Goal: Task Accomplishment & Management: Manage account settings

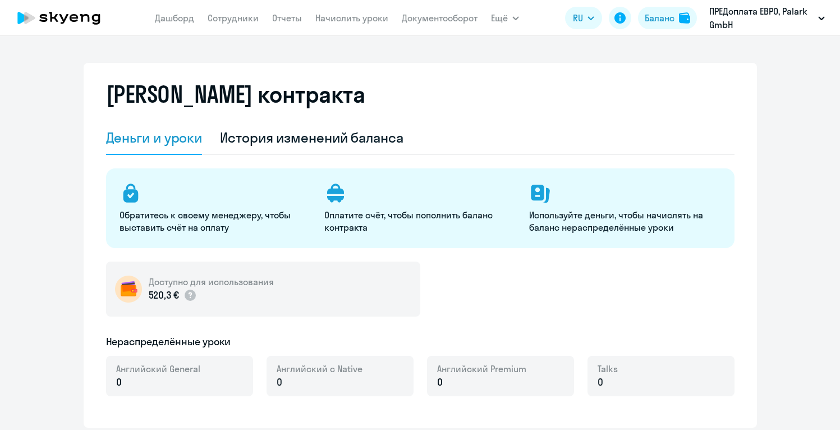
select select "english_adult_not_native_speaker"
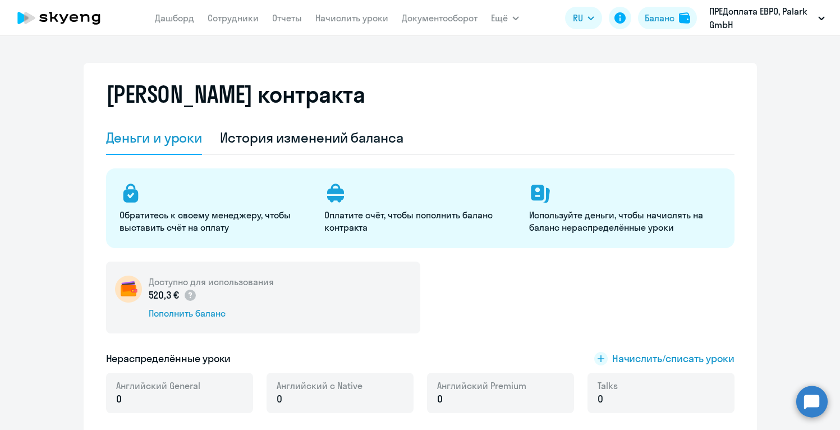
click at [817, 403] on circle at bounding box center [811, 400] width 31 height 31
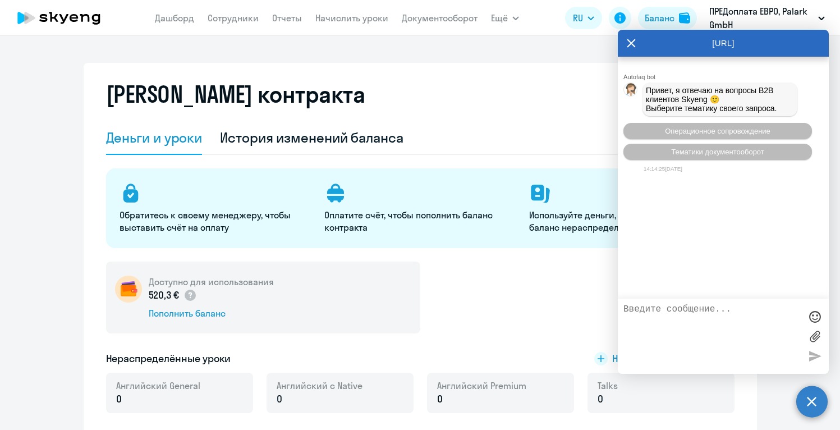
click at [703, 316] on textarea at bounding box center [711, 336] width 177 height 64
type textarea "Добрый день, не могли бы вы, пожалуйста, выставить нам счёт на сумму 2000 евро?"
click at [814, 357] on div at bounding box center [814, 355] width 17 height 17
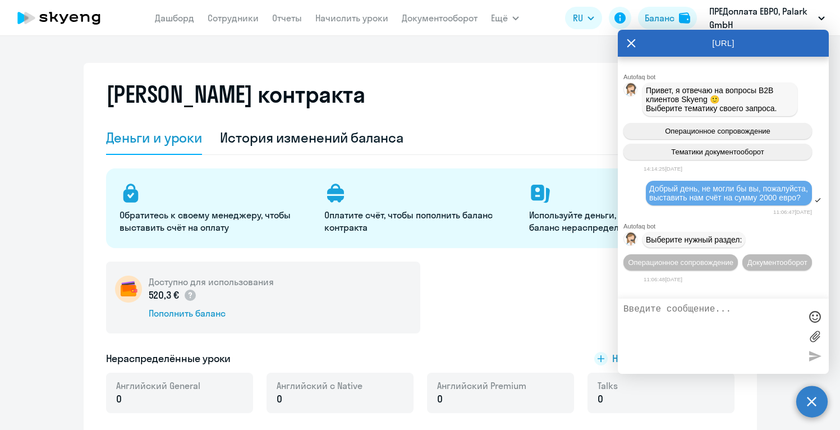
scroll to position [31, 0]
click at [738, 254] on button "Операционное сопровождение" at bounding box center [680, 262] width 114 height 16
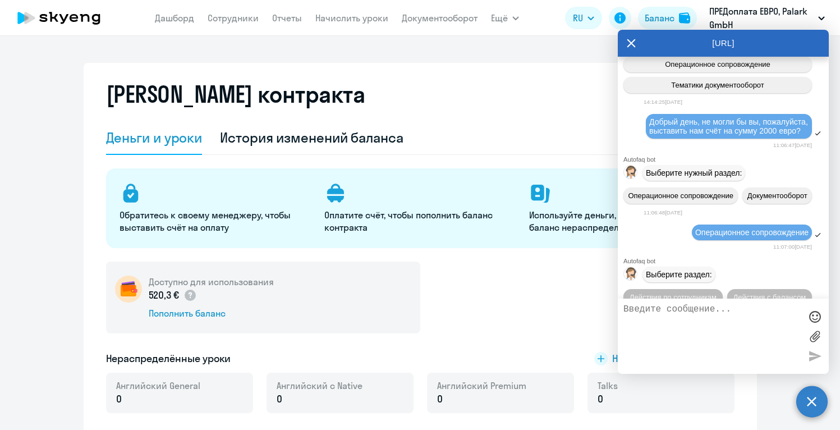
scroll to position [137, 0]
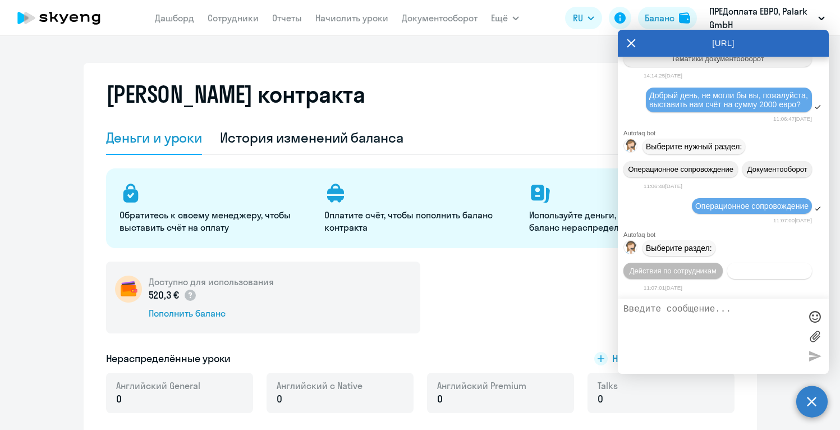
click at [760, 272] on span "Действия с балансом" at bounding box center [769, 270] width 73 height 8
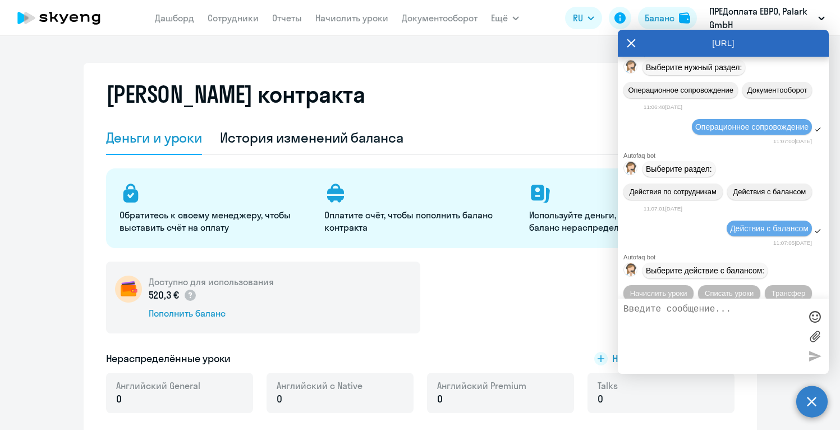
scroll to position [264, 0]
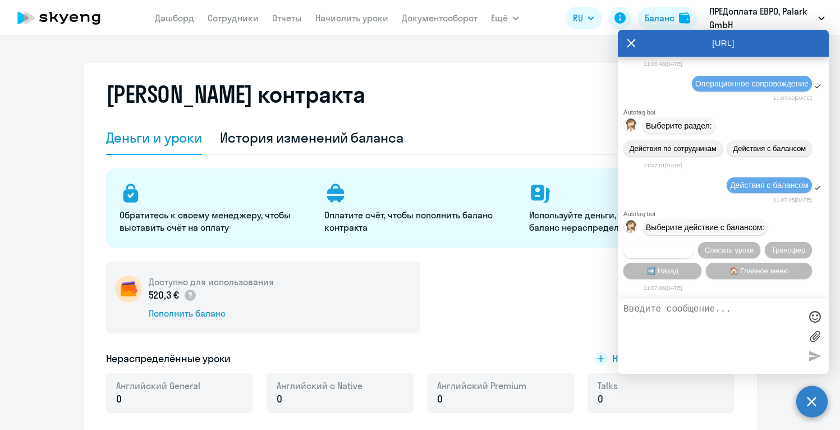
click at [672, 246] on span "Начислить уроки" at bounding box center [658, 250] width 57 height 8
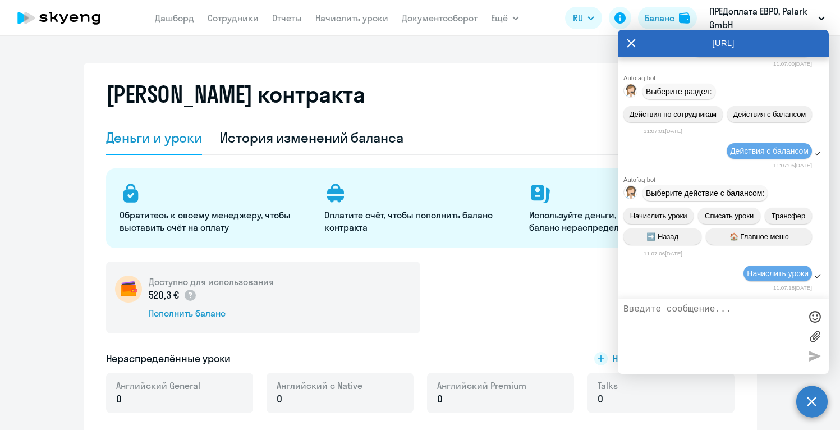
scroll to position [413, 0]
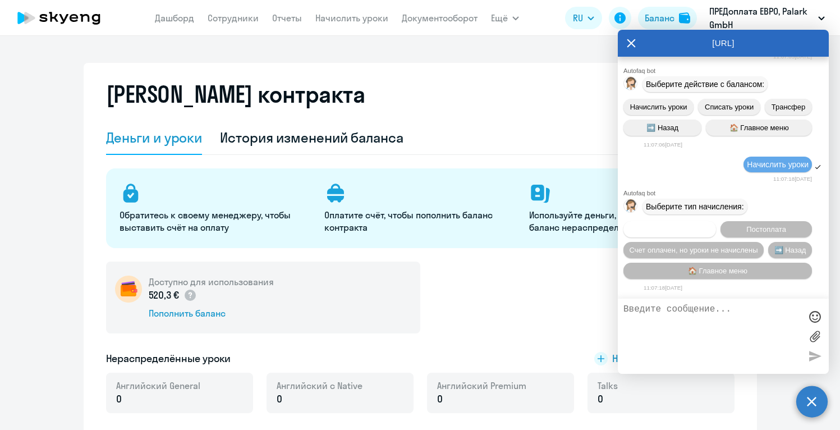
click at [666, 229] on span "Предоплата" at bounding box center [669, 229] width 41 height 8
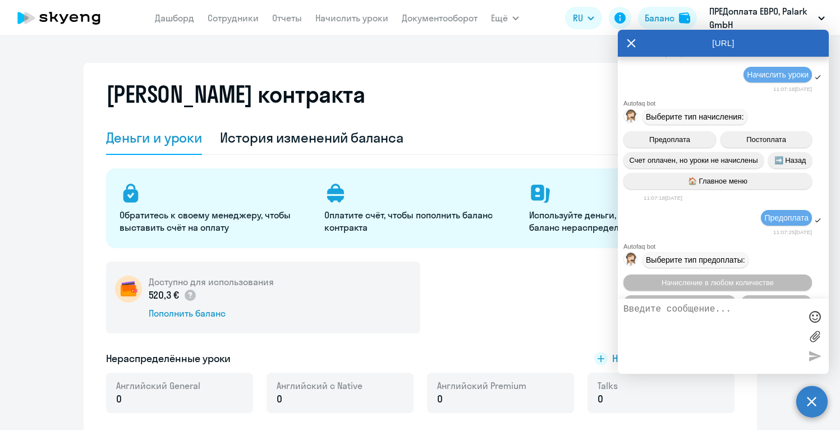
scroll to position [562, 0]
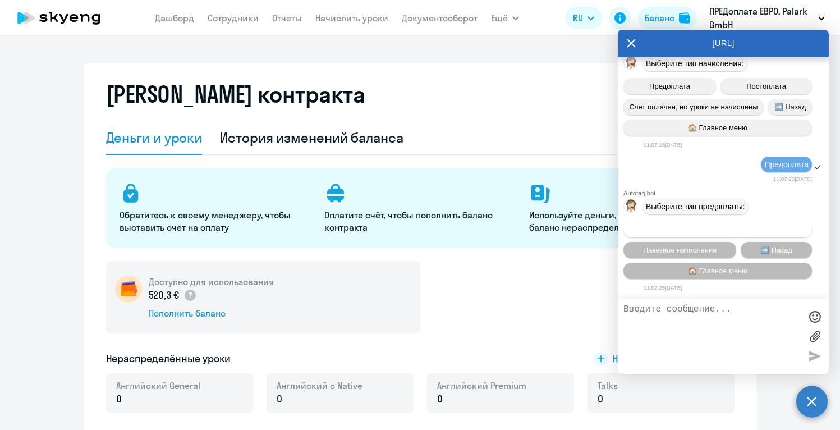
click at [691, 225] on span "Начисление в любом количестве" at bounding box center [717, 229] width 112 height 8
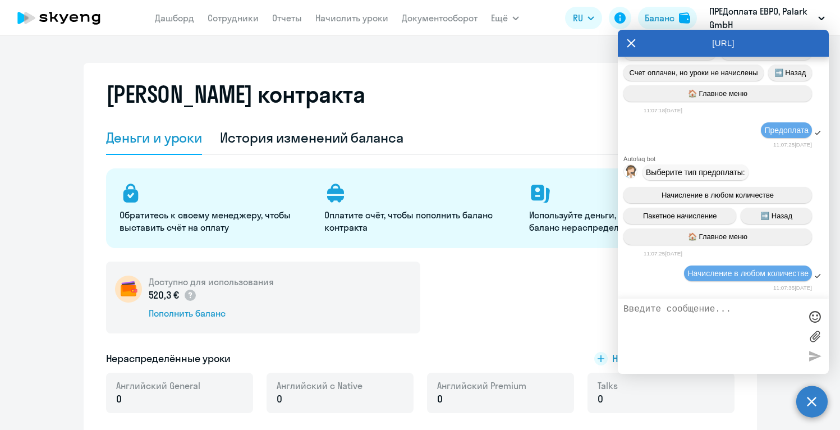
scroll to position [1244, 0]
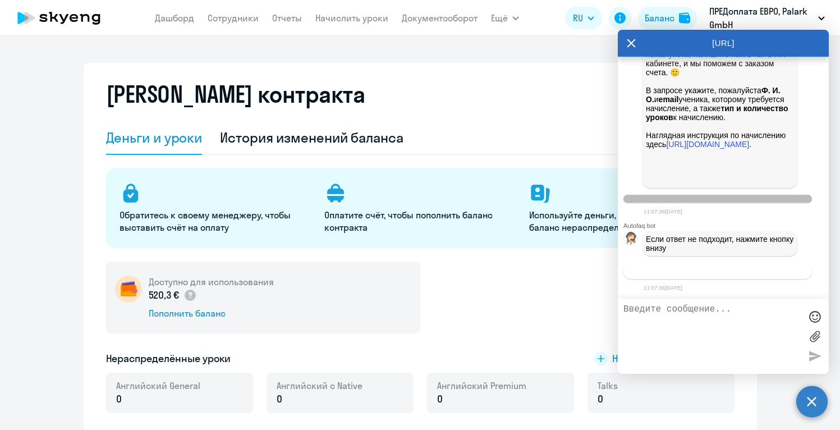
click at [692, 271] on span "Связаться с менеджером" at bounding box center [717, 270] width 86 height 8
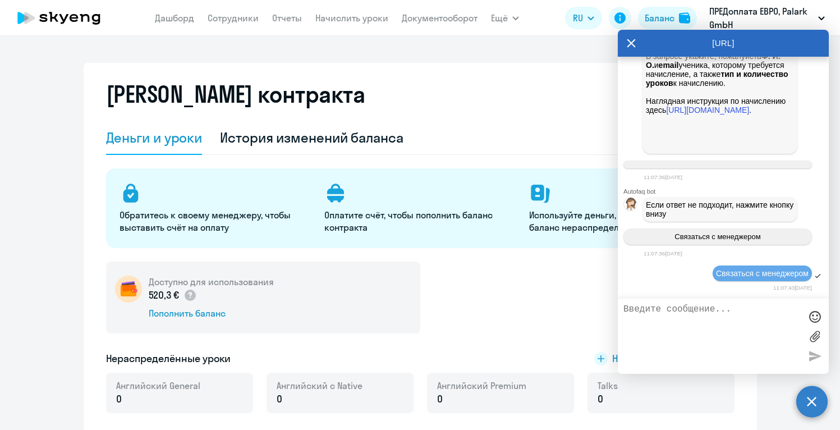
click at [669, 320] on textarea at bounding box center [711, 336] width 177 height 64
paste textarea "Добрый день, не могли бы вы, пожалуйста, выставить нам счёт на сумму 2000 евро?"
type textarea "Добрый день, не могли бы вы, пожалуйста, выставить нам счёт на сумму 2000 евро?"
click at [818, 352] on div at bounding box center [814, 355] width 17 height 17
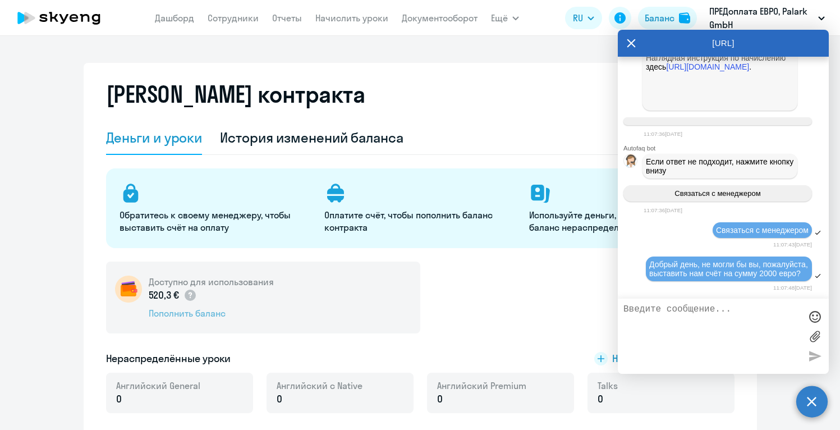
click at [214, 313] on div "Пополнить баланс" at bounding box center [211, 313] width 125 height 12
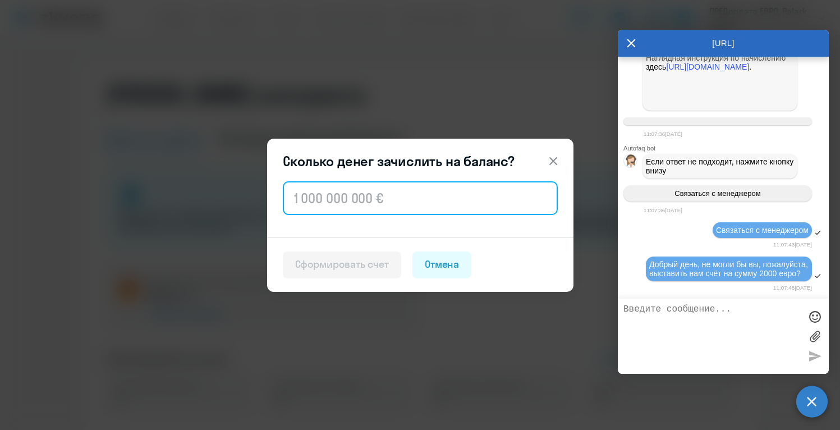
click at [318, 209] on input "text" at bounding box center [420, 198] width 275 height 34
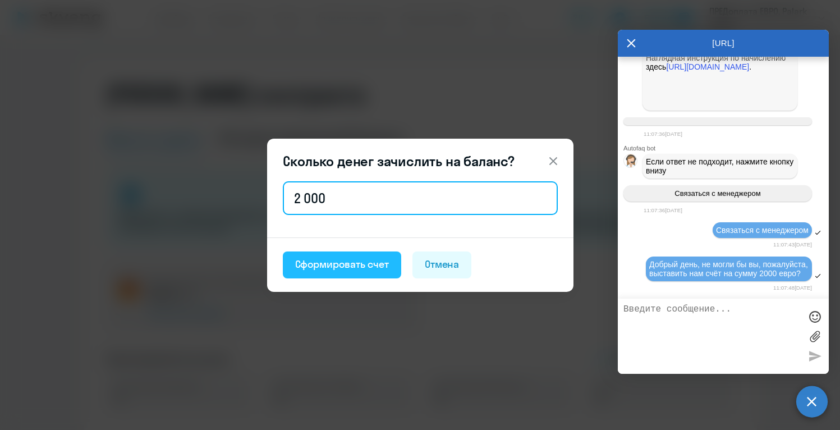
type input "2 000"
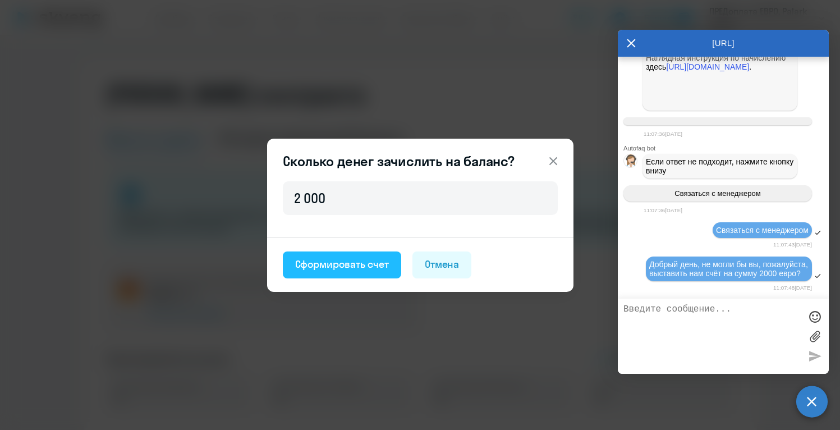
click at [375, 268] on div "Сформировать счет" at bounding box center [342, 264] width 94 height 15
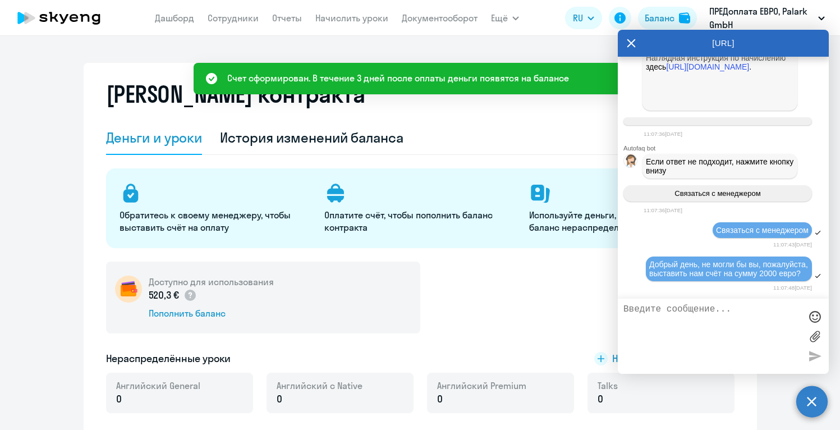
drag, startPoint x: 439, startPoint y: 147, endPoint x: 418, endPoint y: 211, distance: 67.8
click at [692, 323] on textarea at bounding box center [711, 336] width 177 height 64
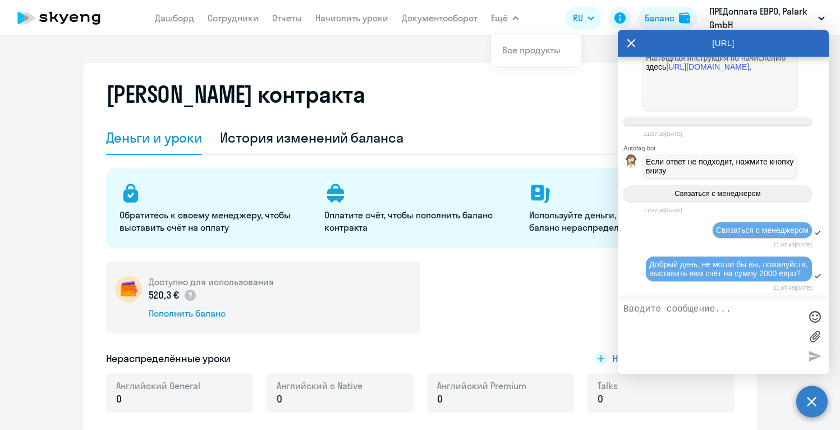
click at [631, 39] on icon at bounding box center [631, 43] width 9 height 27
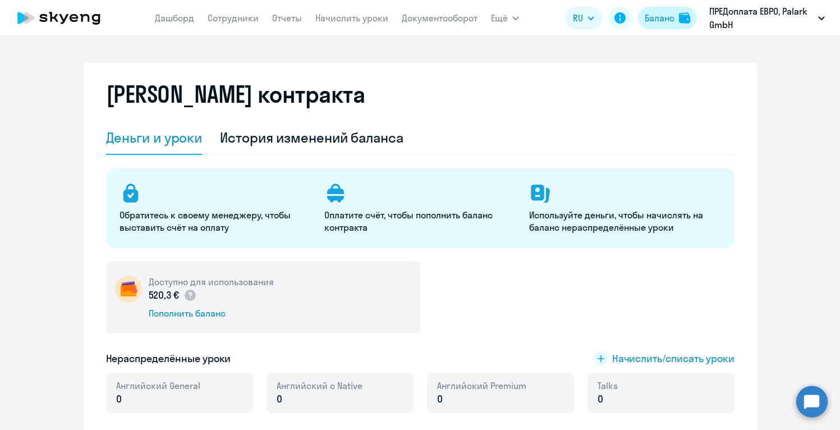
click at [667, 24] on div "Баланс" at bounding box center [660, 17] width 30 height 13
click at [666, 17] on div "Баланс" at bounding box center [660, 17] width 30 height 13
click at [131, 195] on icon at bounding box center [130, 193] width 22 height 22
click at [179, 214] on p "Обратитесь к своему менеджеру, чтобы выставить счёт на оплату" at bounding box center [214, 221] width 191 height 25
click at [353, 217] on p "Оплатите счёт, чтобы пополнить баланс контракта" at bounding box center [419, 221] width 191 height 25
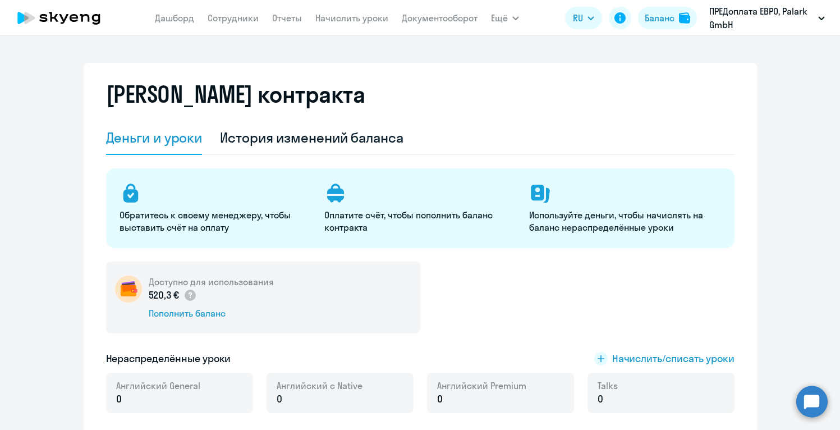
click at [591, 225] on p "Используйте деньги, чтобы начислять на баланс нераспределённые уроки" at bounding box center [624, 221] width 191 height 25
click at [171, 314] on div "Пополнить баланс" at bounding box center [211, 313] width 125 height 12
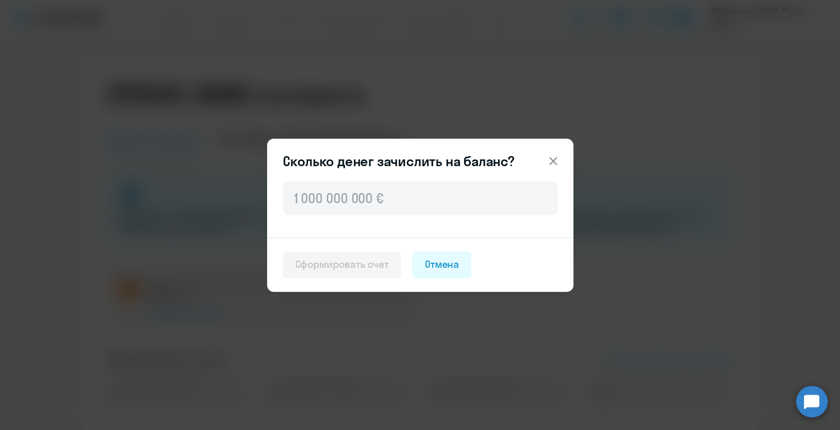
click at [557, 162] on icon at bounding box center [552, 160] width 13 height 13
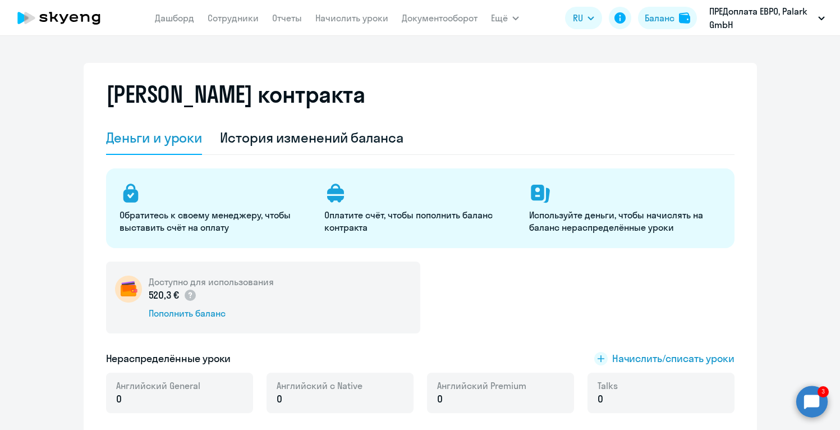
click at [815, 397] on circle at bounding box center [811, 400] width 31 height 31
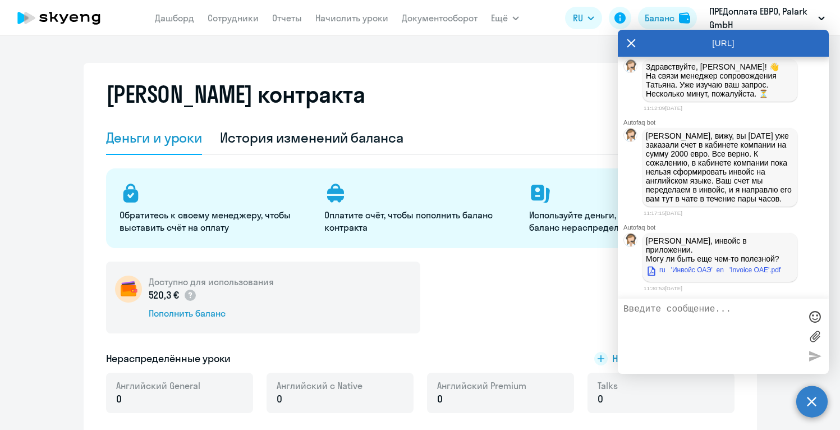
scroll to position [0, 0]
click at [688, 276] on link "ru 'Инвойс ОАЭ' en 'Invoice OAE'.pdf" at bounding box center [713, 269] width 135 height 13
click at [646, 312] on textarea at bounding box center [711, 336] width 177 height 64
paste textarea "Большое спасибо за помощь"
click at [817, 312] on div at bounding box center [814, 316] width 17 height 17
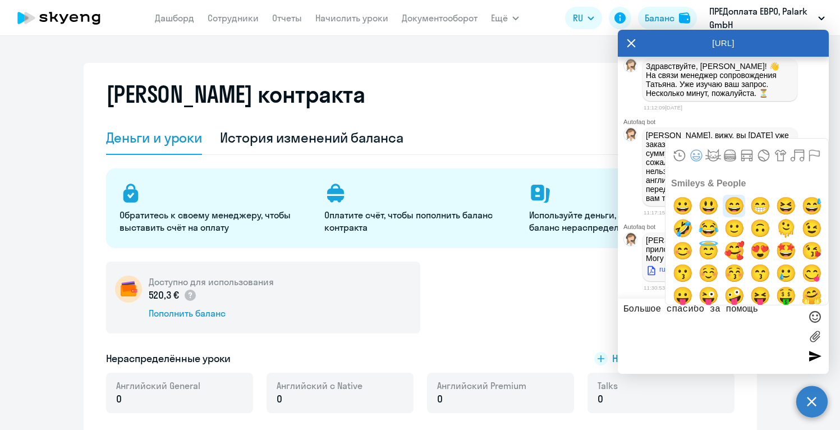
click at [733, 213] on span "😄" at bounding box center [734, 206] width 26 height 22
type textarea "Большое спасибо за помощь 😄"
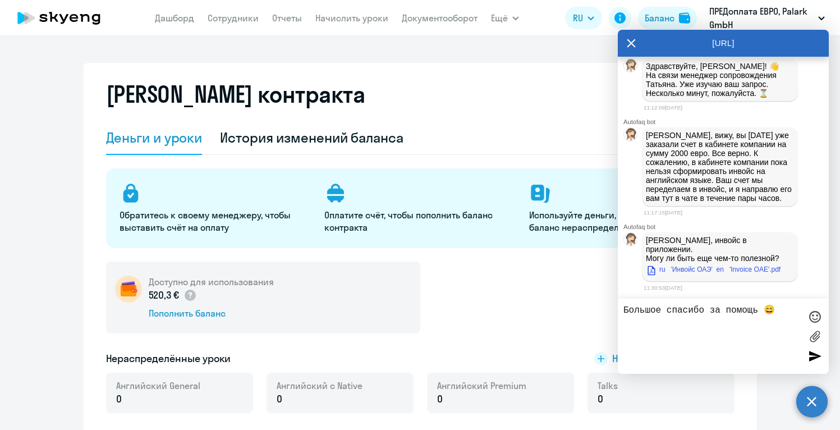
click at [813, 360] on div at bounding box center [814, 355] width 17 height 17
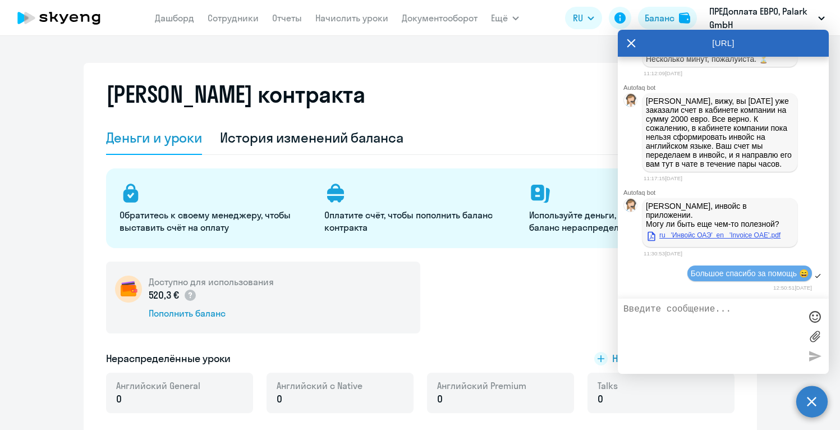
click at [729, 234] on link "ru 'Инвойс ОАЭ' en 'Invoice OAE'.pdf" at bounding box center [713, 234] width 135 height 13
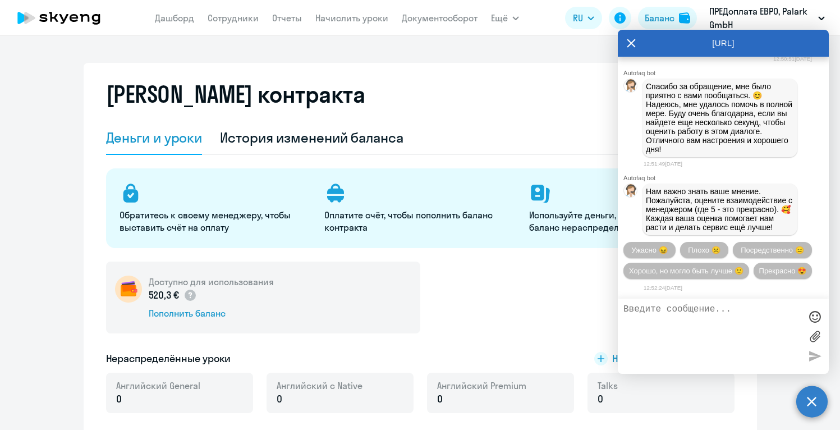
scroll to position [1887, 0]
click at [787, 272] on span "Прекрасно 😍" at bounding box center [782, 270] width 47 height 8
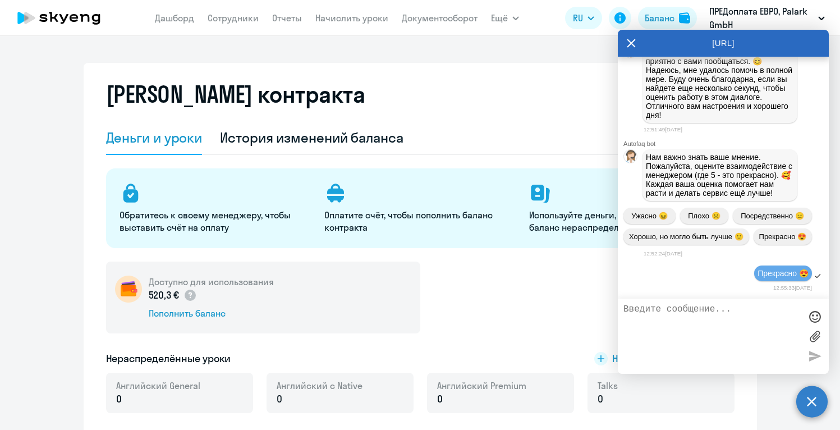
scroll to position [2005, 0]
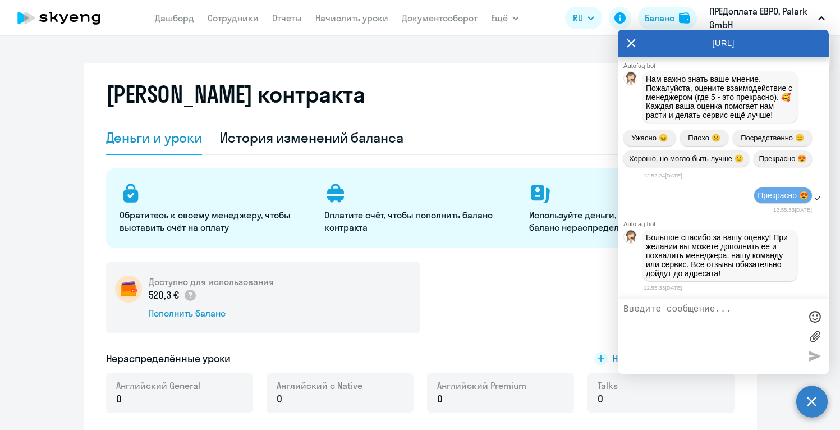
click at [629, 41] on icon at bounding box center [631, 43] width 8 height 8
